Goal: Transaction & Acquisition: Purchase product/service

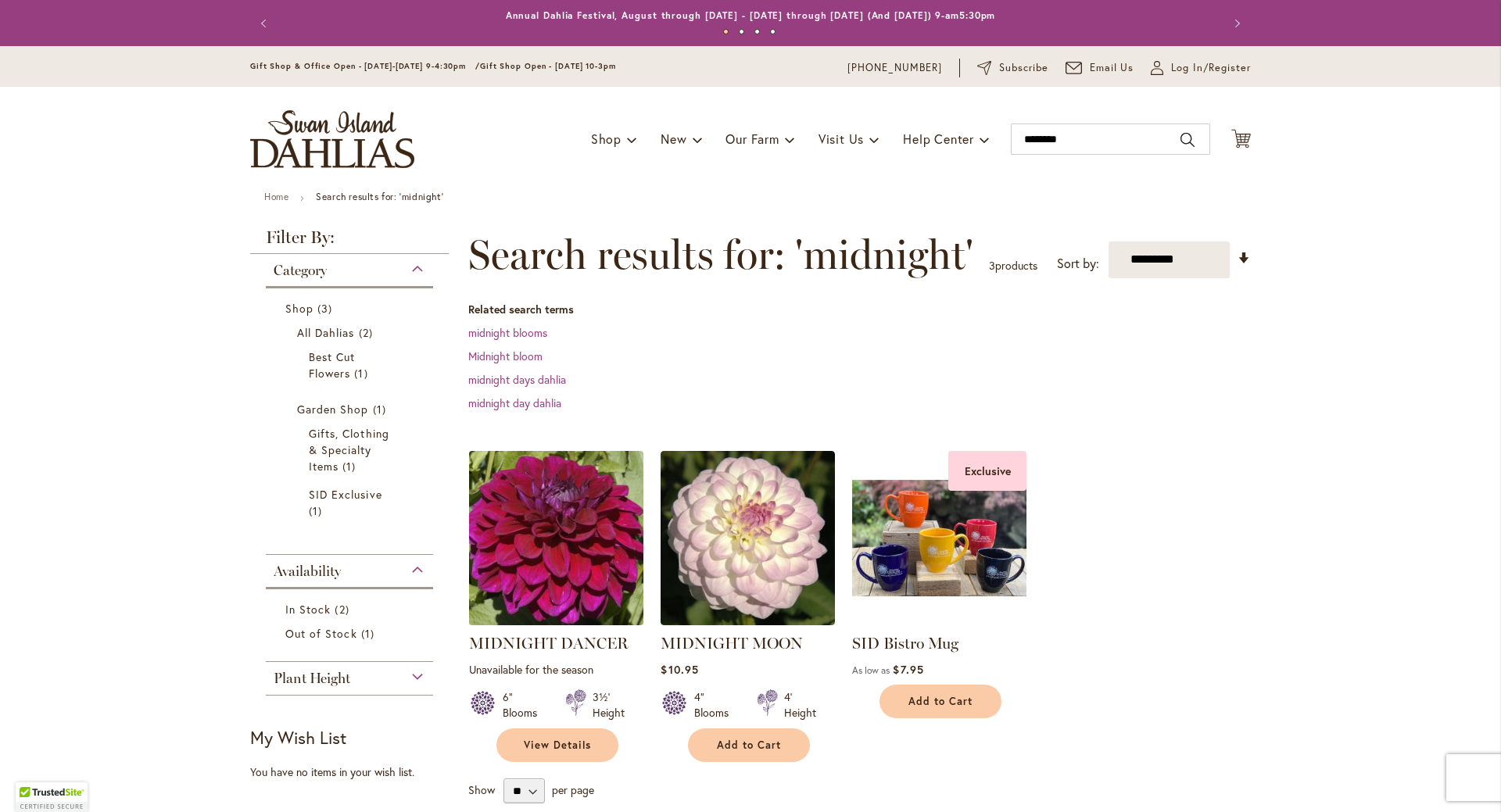
click at [511, 510] on img at bounding box center [556, 538] width 183 height 183
type input "**********"
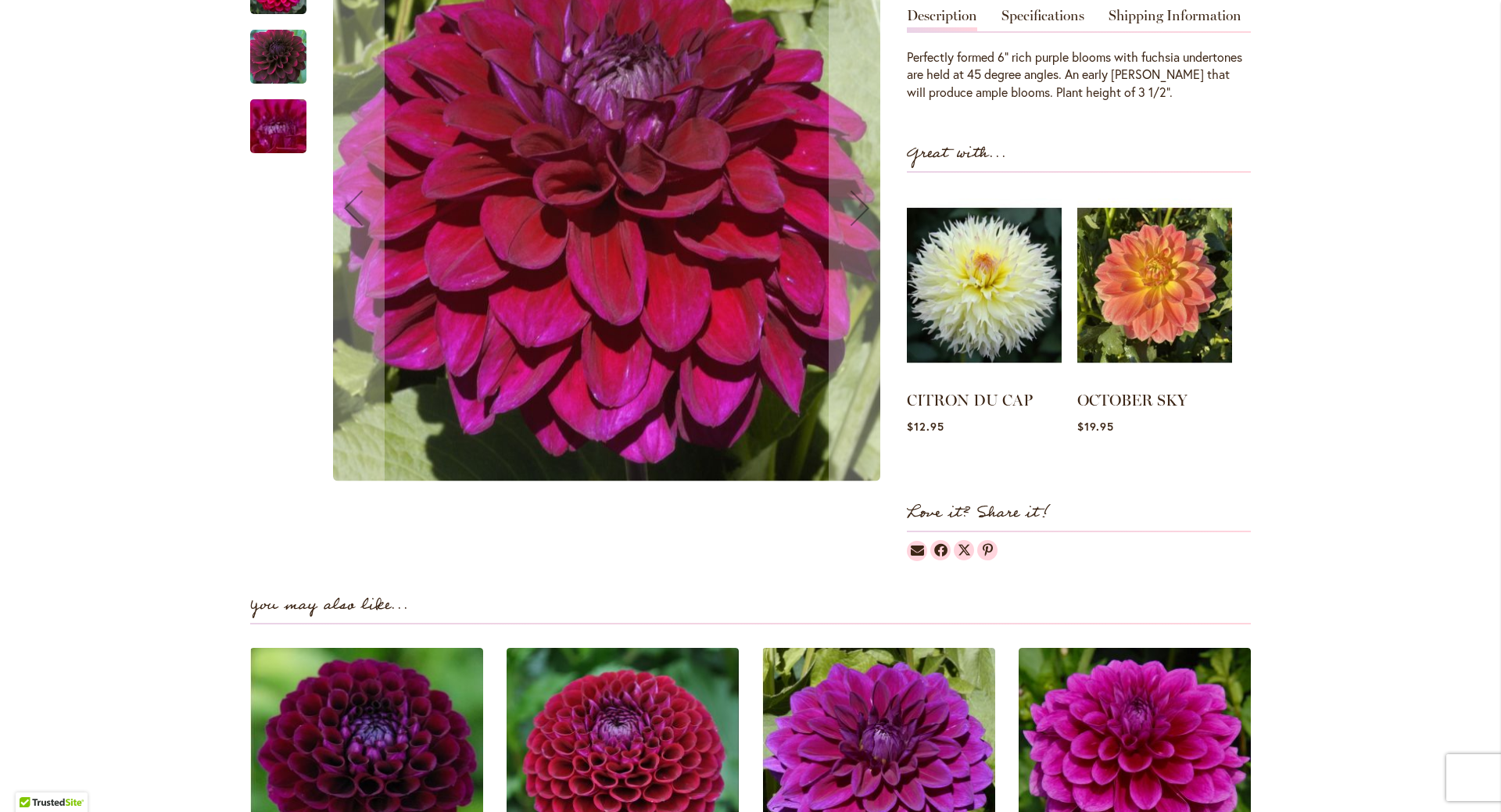
scroll to position [104, 0]
